Goal: Book appointment/travel/reservation

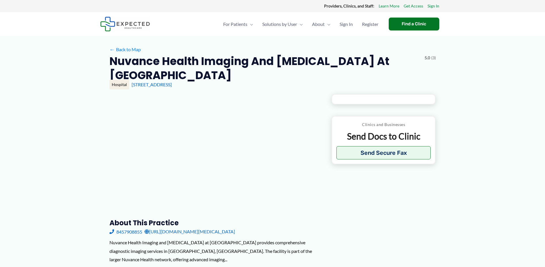
type input "**********"
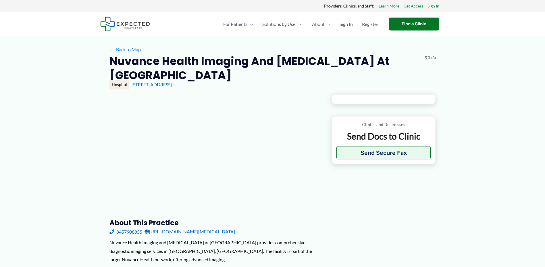
type input "**********"
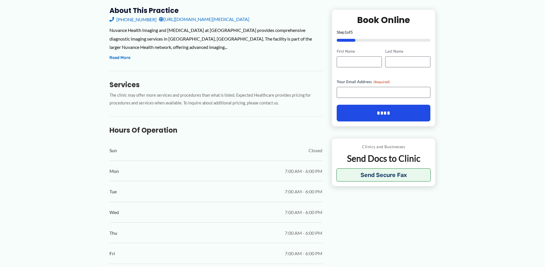
scroll to position [215, 0]
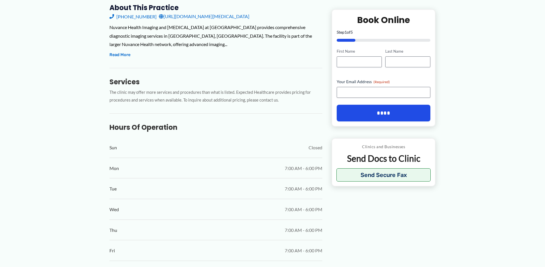
click at [250, 17] on link "[URL][DOMAIN_NAME][MEDICAL_DATA]" at bounding box center [204, 16] width 91 height 9
